Goal: Task Accomplishment & Management: Complete application form

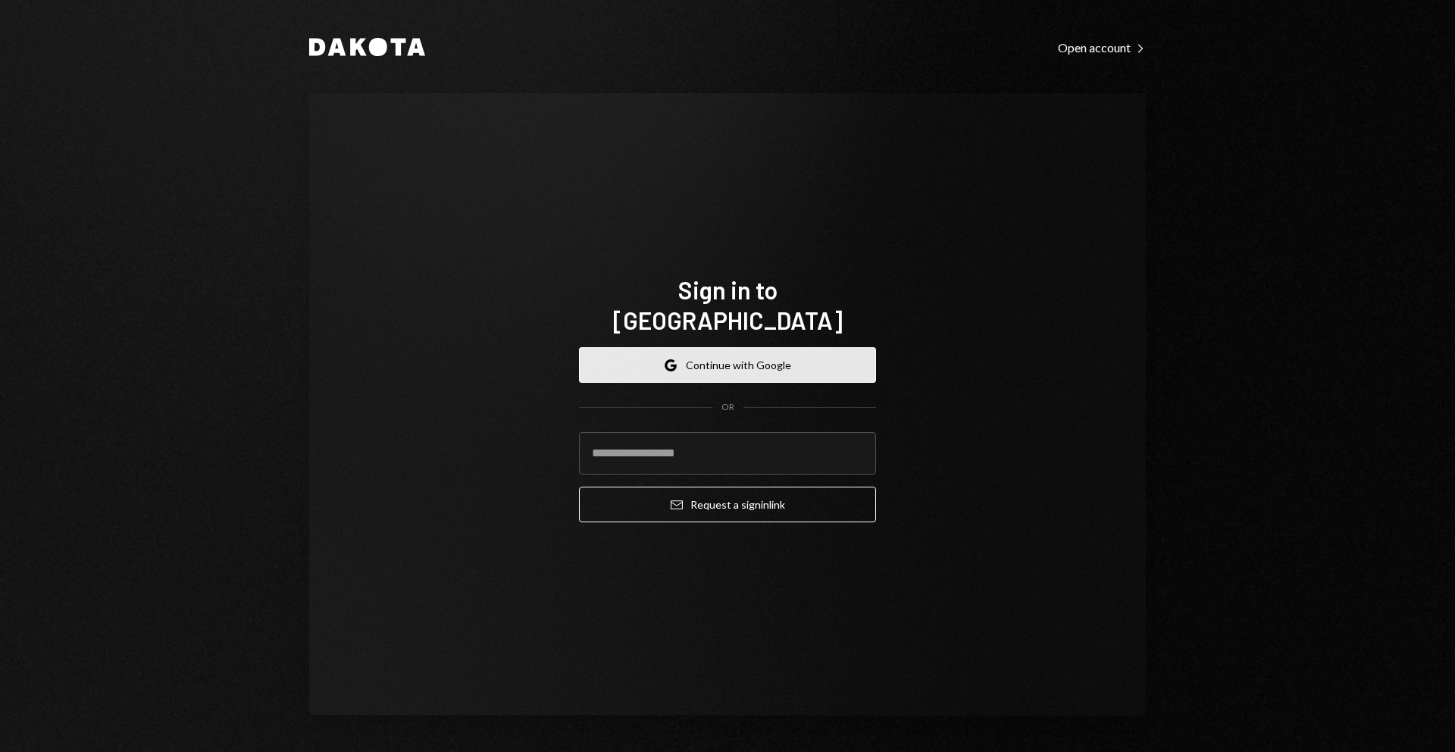
click at [705, 347] on button "Google Continue with Google" at bounding box center [727, 365] width 297 height 36
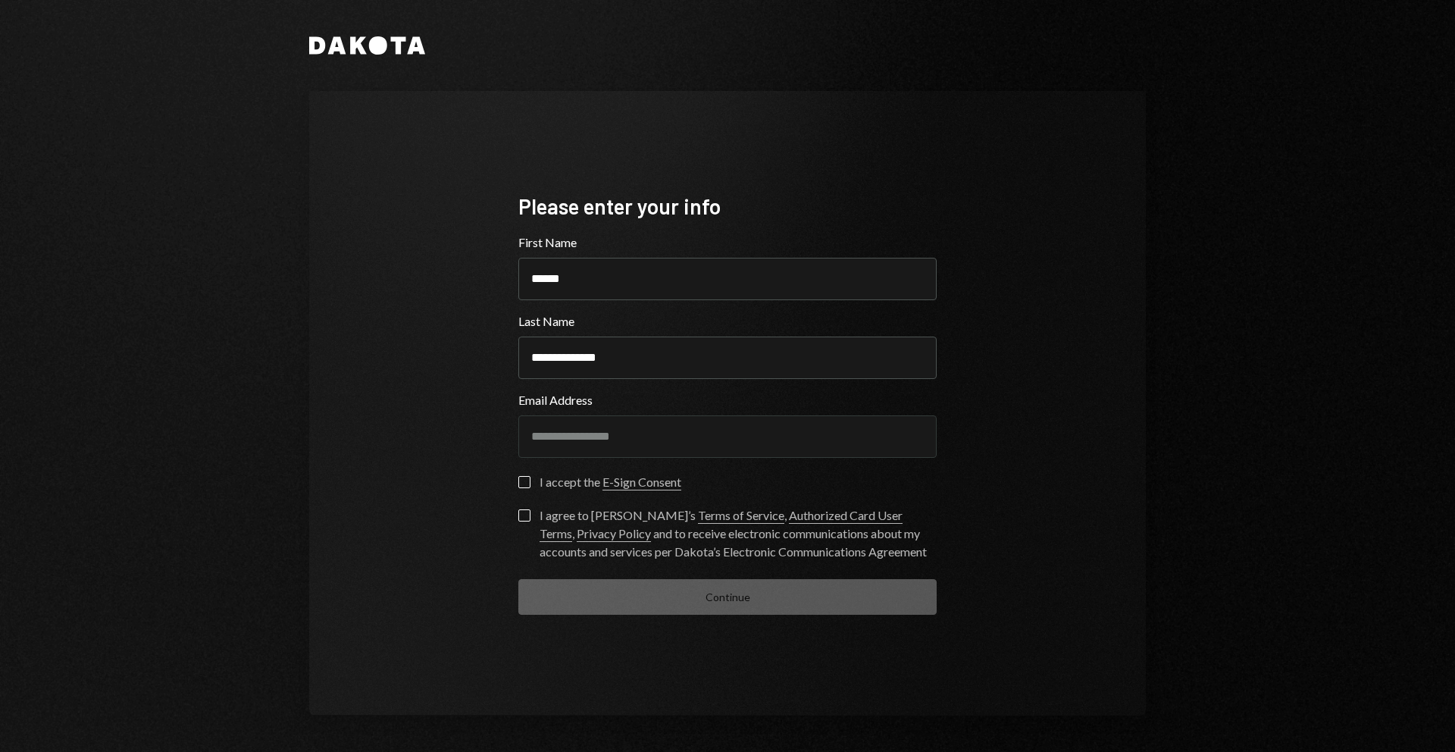
click at [525, 486] on button "I accept the E-Sign Consent" at bounding box center [524, 482] width 12 height 12
click at [524, 518] on button "I agree to [PERSON_NAME]’s Terms of Service , Authorized Card User Terms , Priv…" at bounding box center [524, 515] width 12 height 12
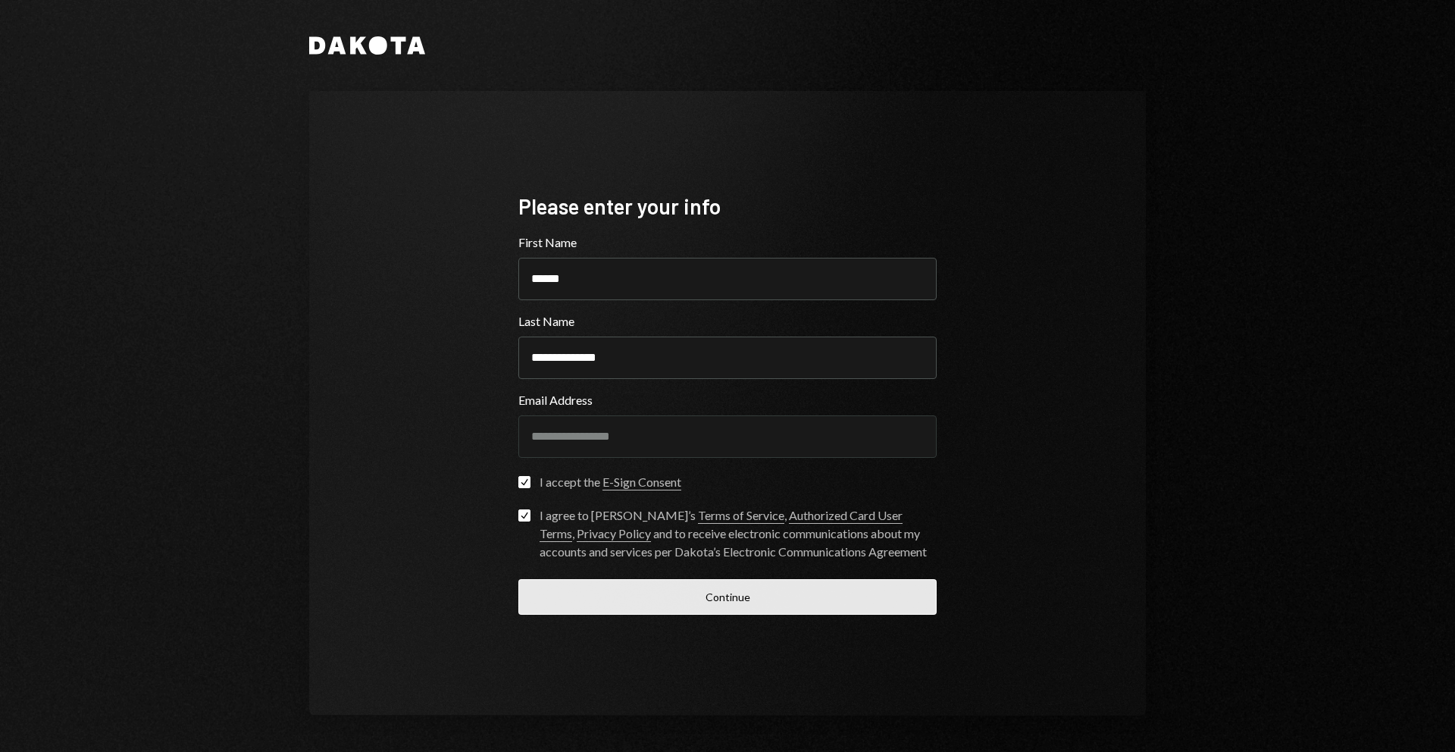
click at [730, 592] on button "Continue" at bounding box center [727, 597] width 418 height 36
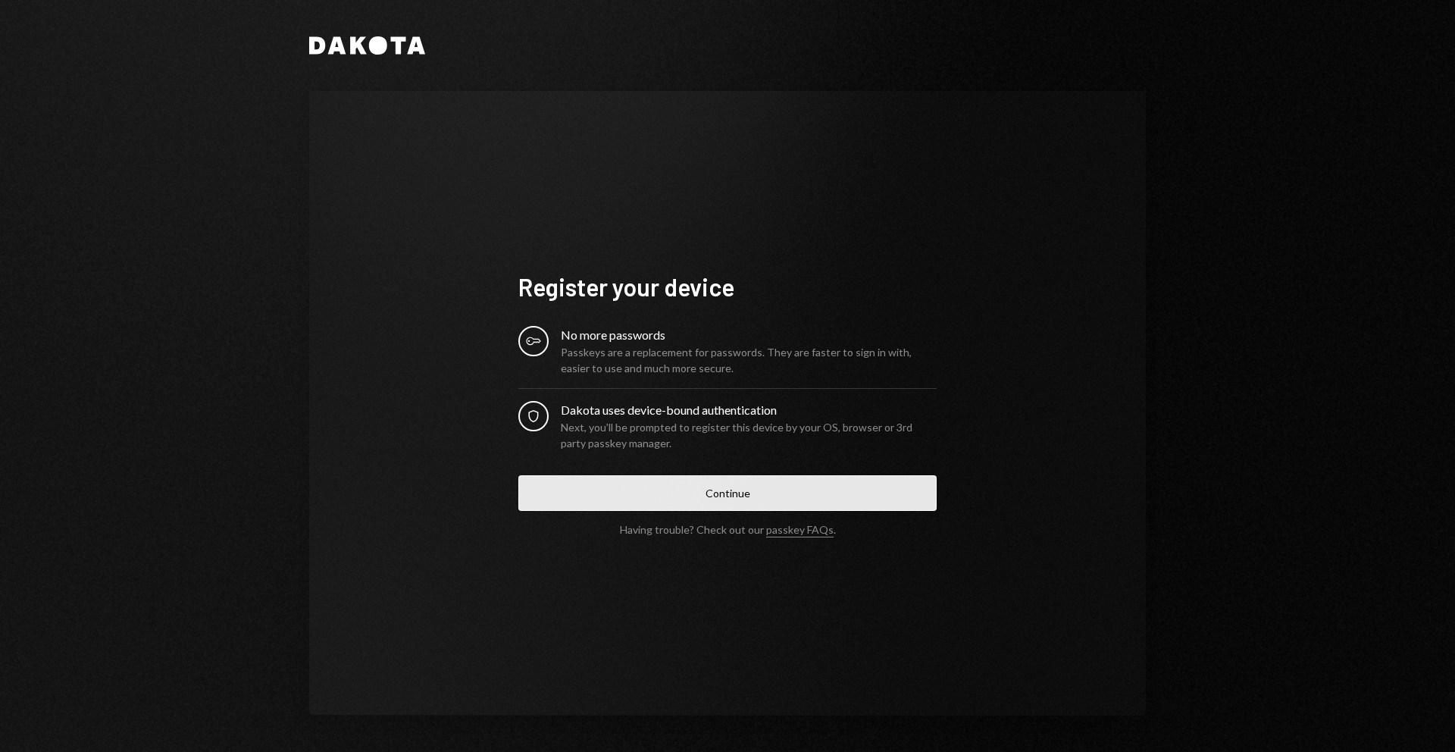
click at [719, 496] on button "Continue" at bounding box center [727, 493] width 418 height 36
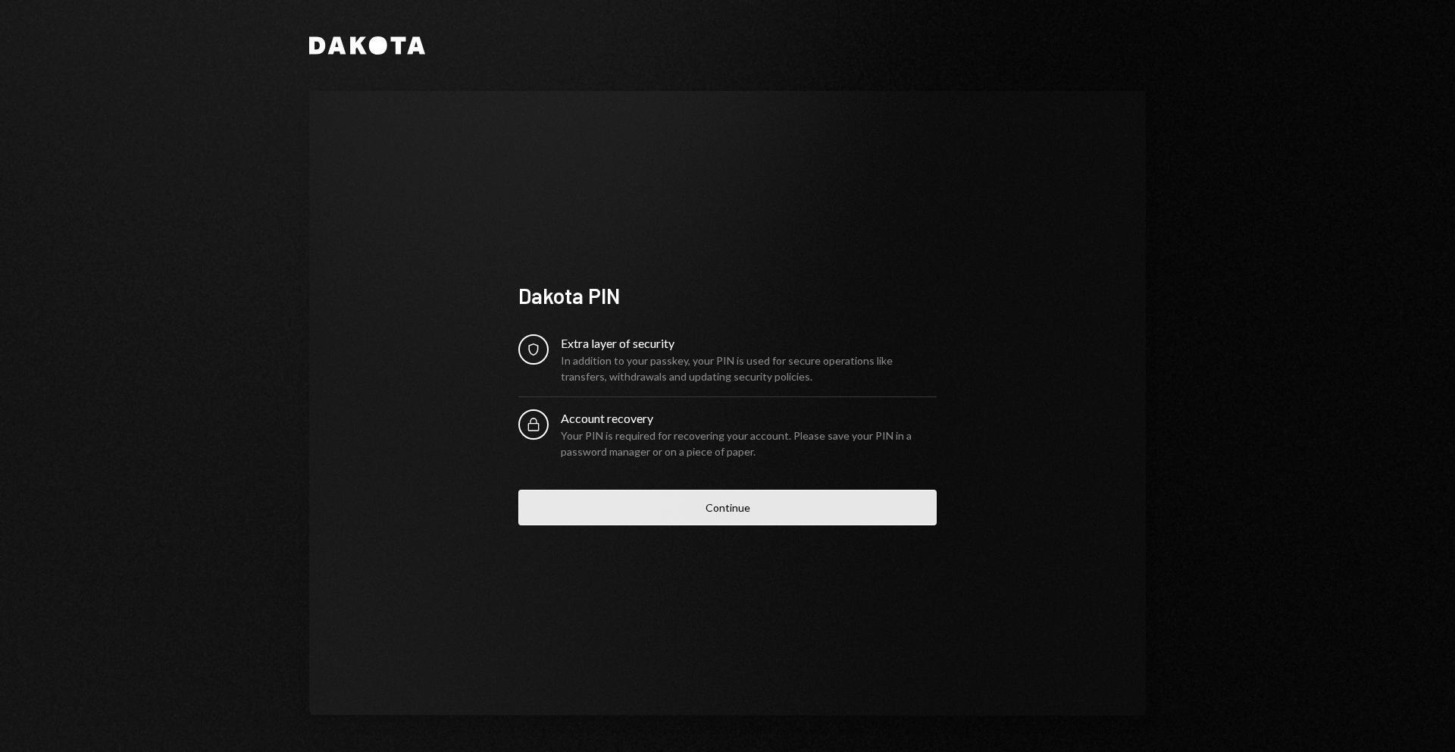
click at [743, 512] on button "Continue" at bounding box center [727, 507] width 418 height 36
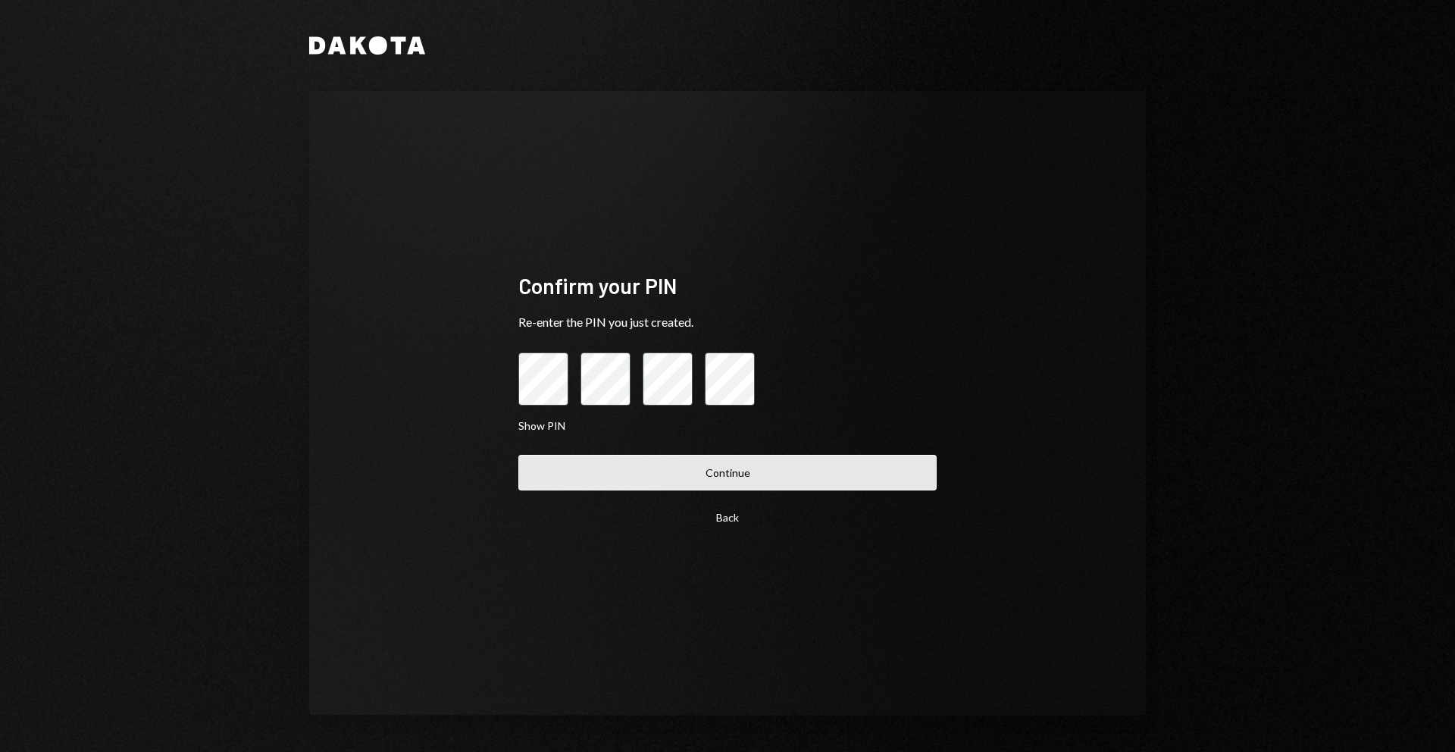
click at [702, 480] on button "Continue" at bounding box center [727, 473] width 418 height 36
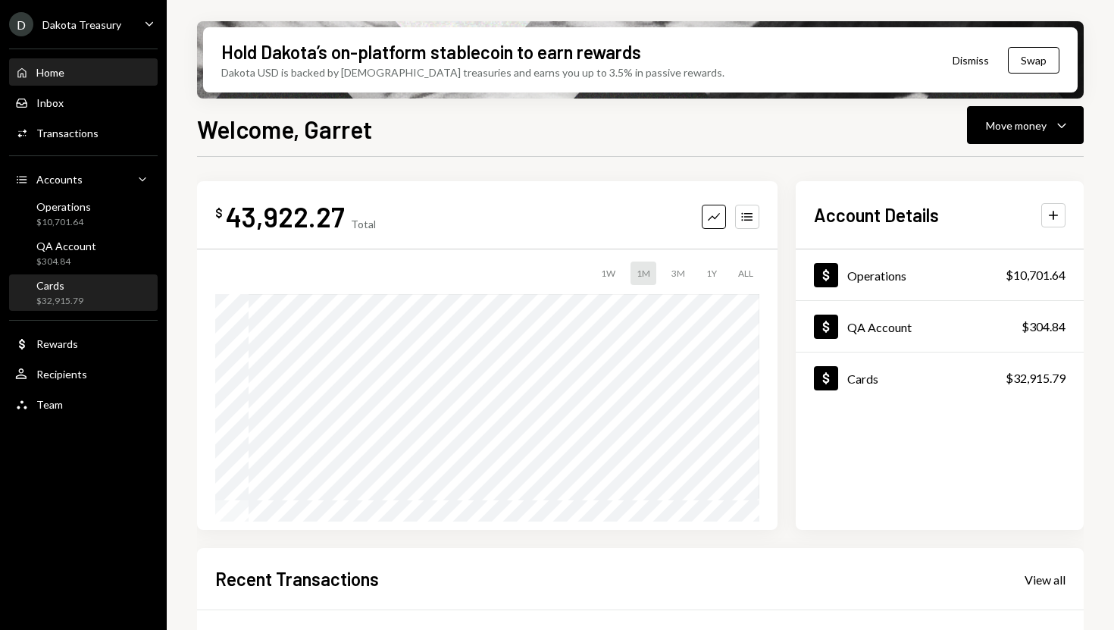
click at [73, 295] on div "$32,915.79" at bounding box center [59, 301] width 47 height 13
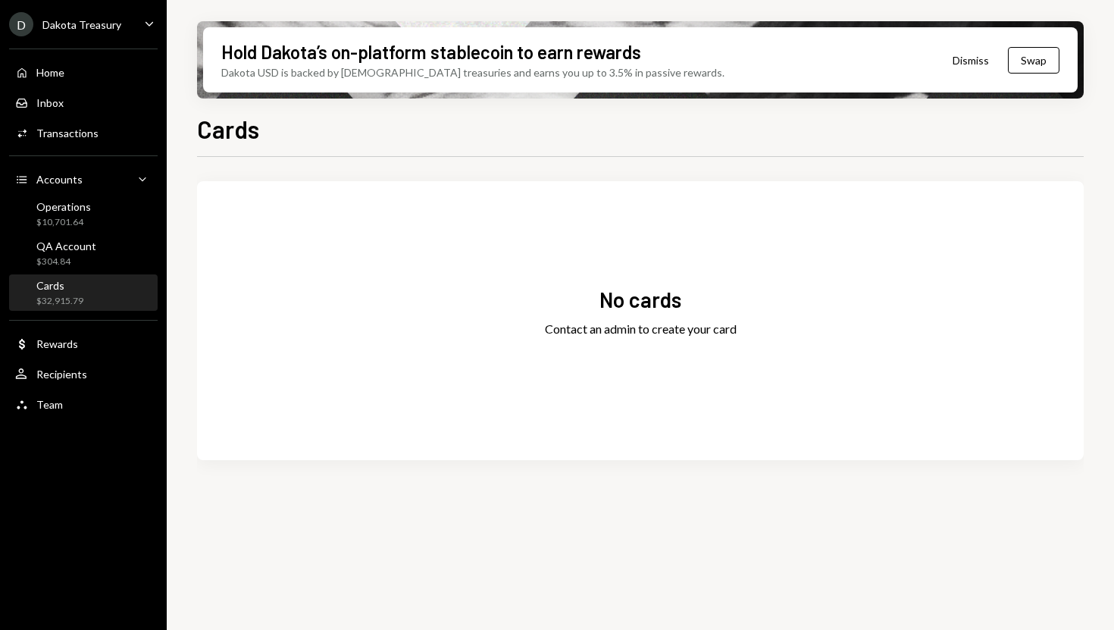
click at [54, 302] on div "$32,915.79" at bounding box center [59, 301] width 47 height 13
